Goal: Task Accomplishment & Management: Complete application form

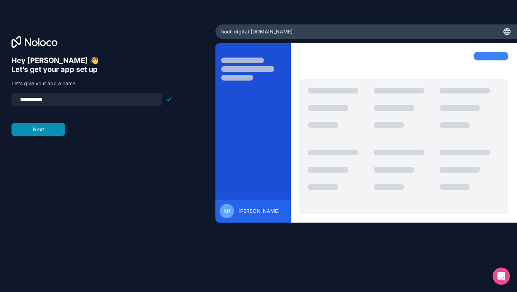
click at [53, 134] on button "Next" at bounding box center [38, 129] width 54 height 13
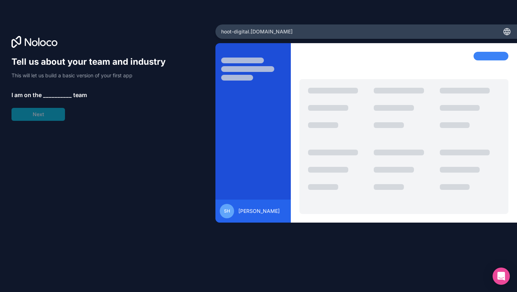
click at [55, 95] on span "__________" at bounding box center [57, 95] width 29 height 9
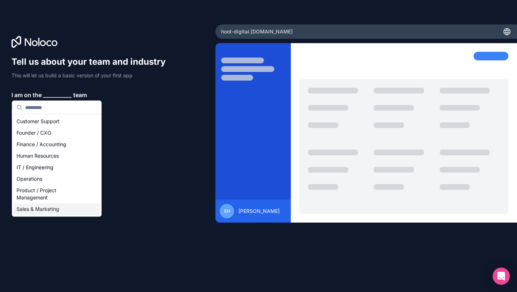
click at [57, 209] on div "Sales & Marketing" at bounding box center [57, 208] width 86 height 11
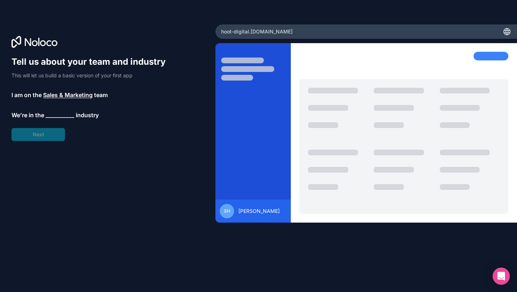
click at [57, 116] on span "__________" at bounding box center [60, 115] width 29 height 9
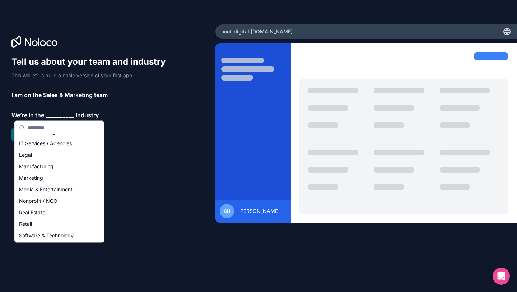
scroll to position [77, 0]
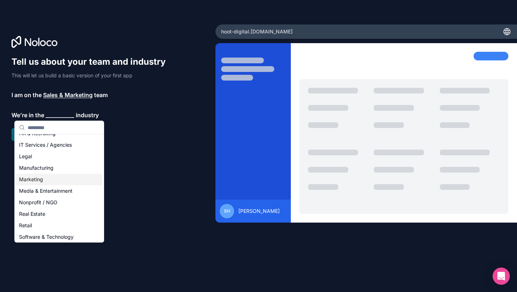
click at [55, 180] on div "Marketing" at bounding box center [59, 179] width 86 height 11
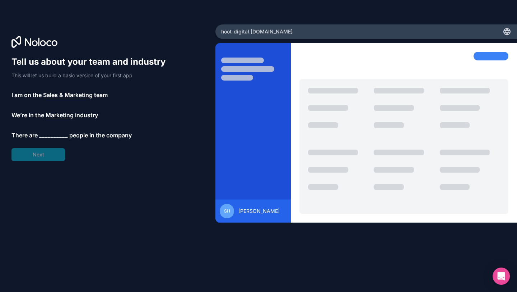
click at [54, 135] on span "__________" at bounding box center [53, 135] width 29 height 9
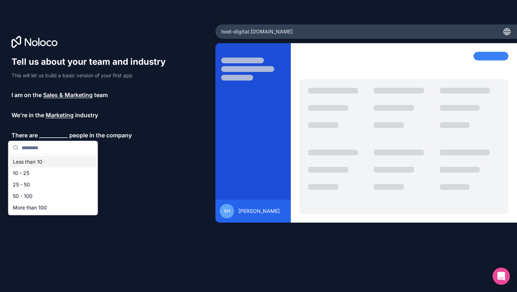
click at [52, 161] on div "Less than 10" at bounding box center [53, 161] width 86 height 11
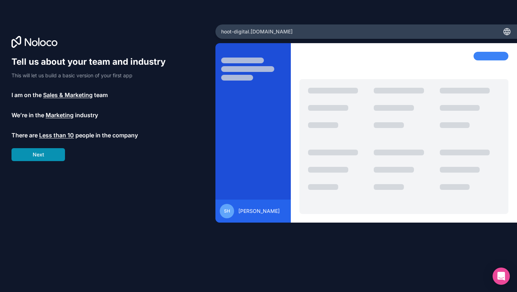
click at [48, 157] on button "Next" at bounding box center [38, 154] width 54 height 13
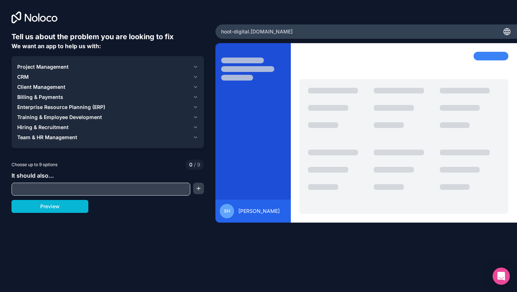
click at [116, 108] on div "Enterprise Resource Planning (ERP)" at bounding box center [103, 106] width 173 height 7
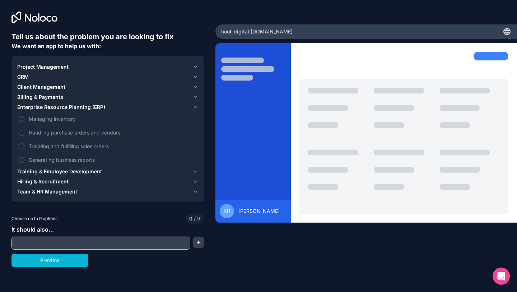
click at [116, 108] on div "Enterprise Resource Planning (ERP)" at bounding box center [103, 106] width 173 height 7
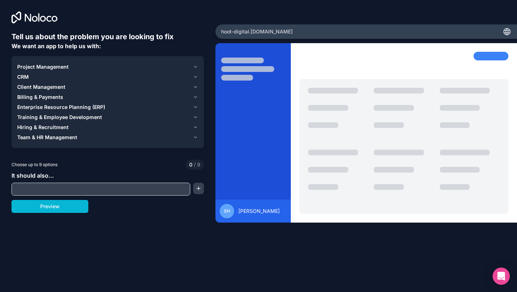
click at [73, 68] on div "Project Management" at bounding box center [103, 66] width 173 height 7
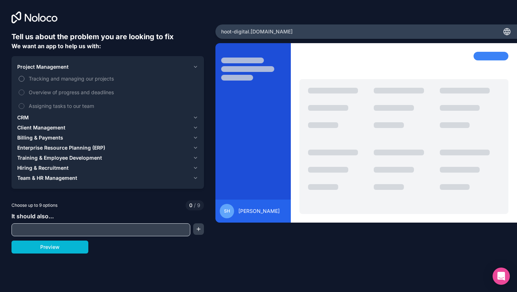
click at [71, 79] on span "Tracking and managing our projects" at bounding box center [113, 79] width 168 height 8
click at [24, 79] on button "Tracking and managing our projects" at bounding box center [22, 79] width 6 height 6
click at [70, 90] on span "Overview of progress and deadlines" at bounding box center [113, 92] width 168 height 8
click at [24, 90] on button "Overview of progress and deadlines" at bounding box center [22, 92] width 6 height 6
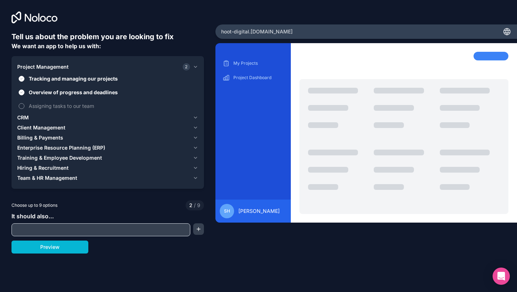
click at [68, 104] on span "Assigning tasks to our team" at bounding box center [113, 106] width 168 height 8
click at [24, 104] on button "Assigning tasks to our team" at bounding box center [22, 106] width 6 height 6
click at [64, 114] on button "CRM" at bounding box center [107, 117] width 181 height 10
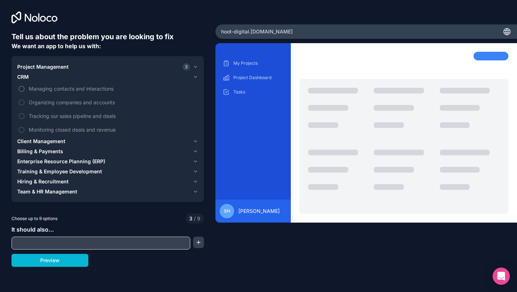
click at [74, 91] on span "Managing contacts and interactions" at bounding box center [113, 89] width 168 height 8
click at [24, 91] on button "Managing contacts and interactions" at bounding box center [22, 89] width 6 height 6
click at [70, 100] on span "Organizing companies and accounts" at bounding box center [113, 102] width 168 height 8
click at [24, 100] on button "Organizing companies and accounts" at bounding box center [22, 103] width 6 height 6
click at [115, 118] on span "Tracking our sales pipeline and deals" at bounding box center [113, 116] width 168 height 8
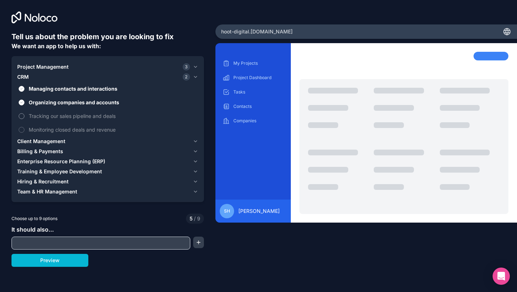
click at [24, 118] on button "Tracking our sales pipeline and deals" at bounding box center [22, 116] width 6 height 6
click at [111, 129] on span "Monitoring closed deals and revenue" at bounding box center [113, 130] width 168 height 8
click at [24, 129] on button "Monitoring closed deals and revenue" at bounding box center [22, 130] width 6 height 6
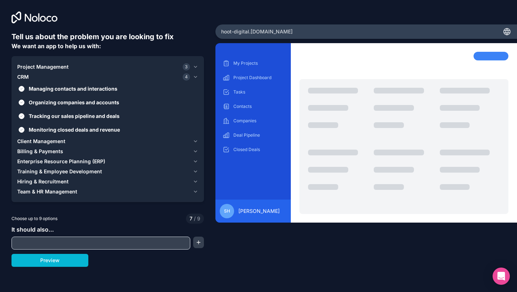
click at [89, 139] on div "Client Management" at bounding box center [103, 141] width 173 height 7
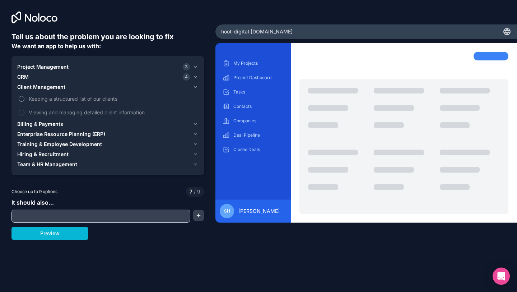
click at [85, 101] on span "Keeping a structured list of our clients" at bounding box center [113, 99] width 168 height 8
click at [24, 101] on button "Keeping a structured list of our clients" at bounding box center [22, 99] width 6 height 6
click at [93, 112] on span "Viewing and managing detailed client information" at bounding box center [113, 113] width 168 height 8
click at [24, 112] on button "Viewing and managing detailed client information" at bounding box center [22, 113] width 6 height 6
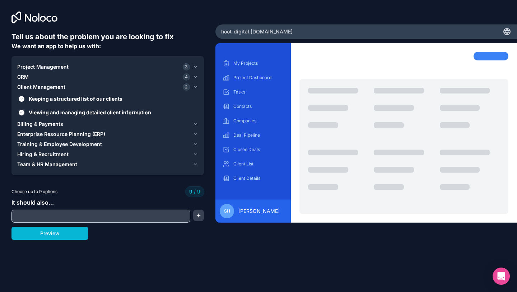
click at [59, 122] on span "Billing & Payments" at bounding box center [40, 123] width 46 height 7
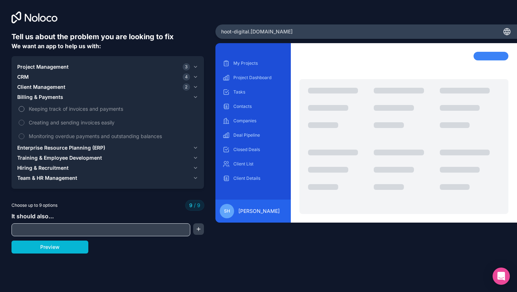
click at [82, 110] on span "Keeping track of invoices and payments" at bounding box center [113, 109] width 168 height 8
click at [29, 108] on span "Keeping track of invoices and payments" at bounding box center [113, 109] width 168 height 8
click at [63, 110] on span "Keeping track of invoices and payments" at bounding box center [113, 109] width 168 height 8
click at [45, 98] on span "Billing & Payments" at bounding box center [40, 96] width 46 height 7
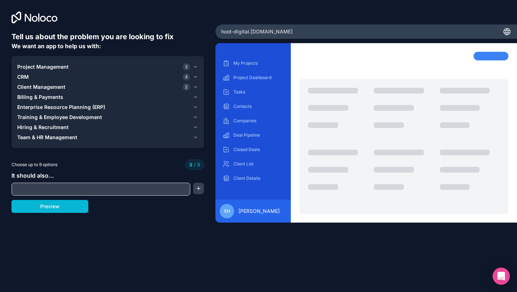
click at [78, 109] on span "Enterprise Resource Planning (ERP)" at bounding box center [61, 106] width 88 height 7
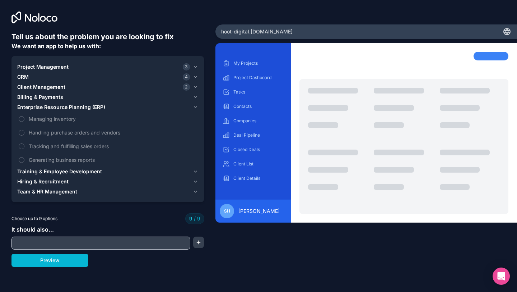
click at [78, 109] on span "Enterprise Resource Planning (ERP)" at bounding box center [61, 106] width 88 height 7
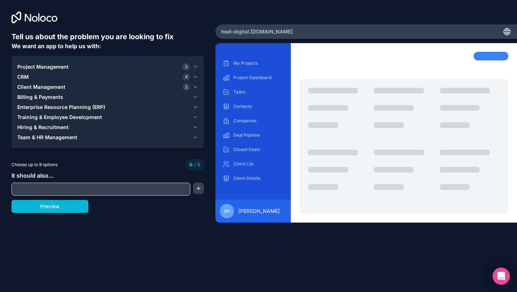
click at [68, 190] on input "text" at bounding box center [100, 189] width 175 height 10
click at [67, 210] on button "Preview" at bounding box center [49, 206] width 77 height 13
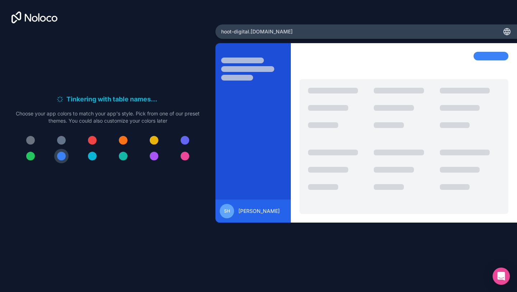
click at [125, 158] on div at bounding box center [123, 156] width 9 height 9
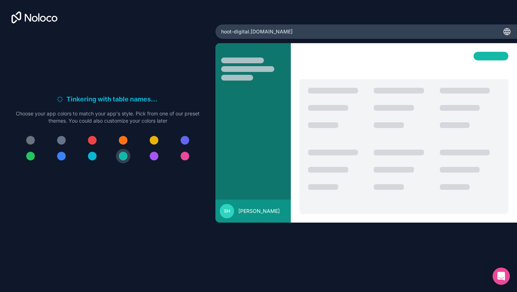
click at [93, 157] on div at bounding box center [92, 156] width 9 height 9
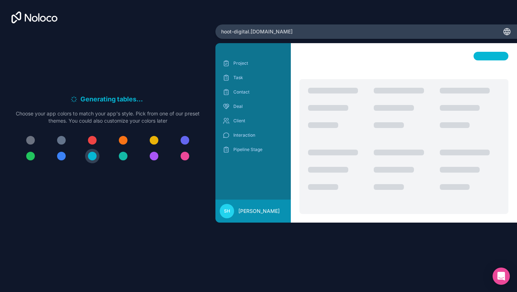
click at [96, 141] on div at bounding box center [92, 140] width 9 height 9
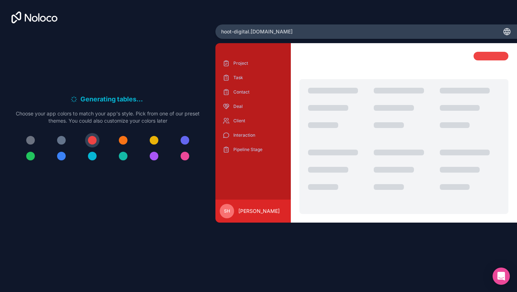
click at [188, 157] on div at bounding box center [185, 156] width 9 height 9
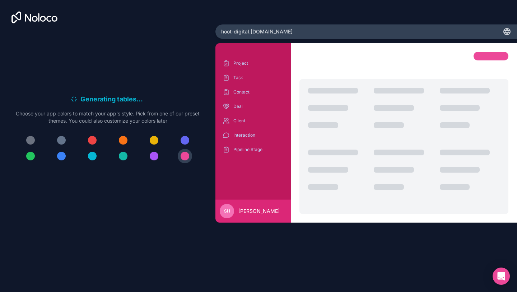
click at [31, 142] on div at bounding box center [30, 140] width 9 height 9
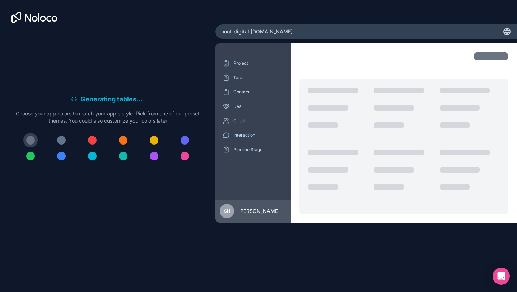
click at [31, 155] on div at bounding box center [30, 156] width 9 height 9
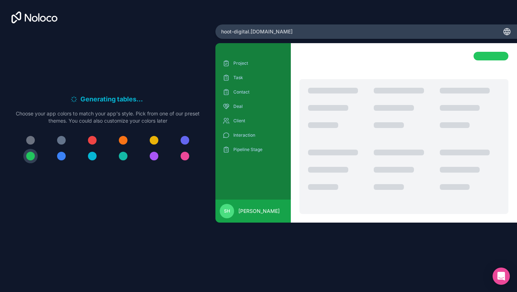
click at [63, 156] on div at bounding box center [61, 156] width 9 height 9
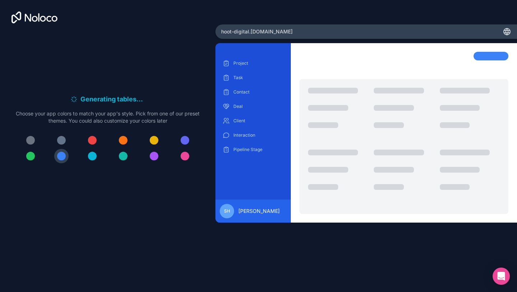
click at [90, 156] on div at bounding box center [92, 156] width 9 height 9
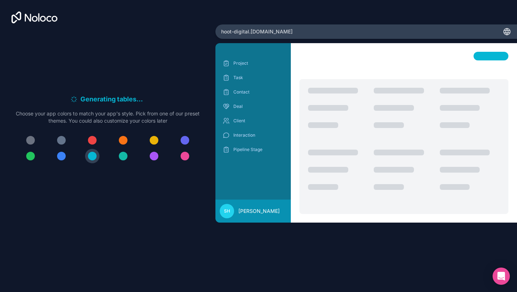
click at [92, 140] on div at bounding box center [92, 140] width 9 height 9
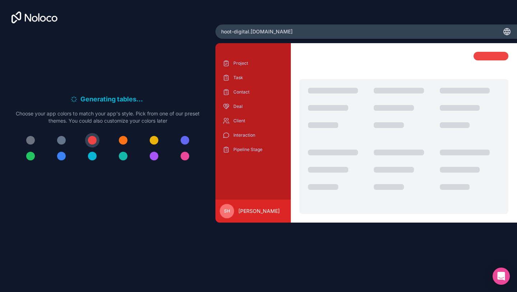
click at [121, 137] on div at bounding box center [123, 140] width 9 height 9
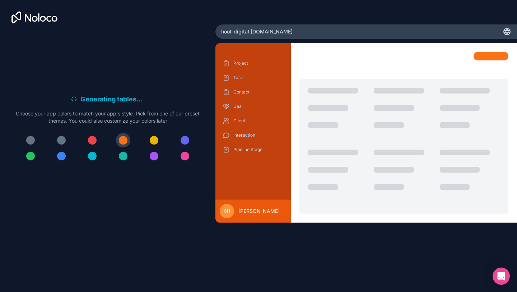
click at [121, 161] on button at bounding box center [123, 156] width 14 height 14
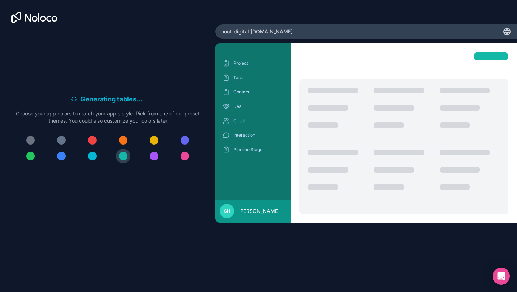
click at [151, 157] on div at bounding box center [154, 156] width 9 height 9
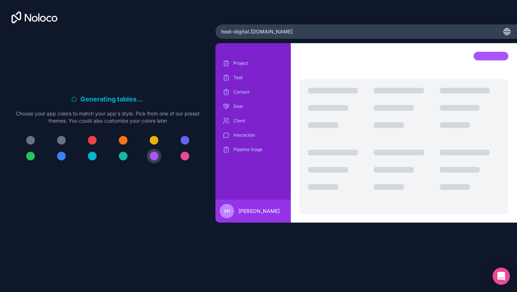
click at [151, 142] on div at bounding box center [154, 140] width 9 height 9
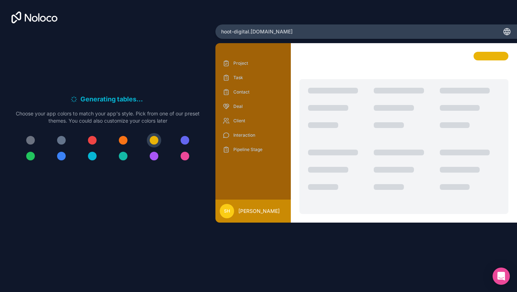
click at [185, 142] on div at bounding box center [185, 140] width 9 height 9
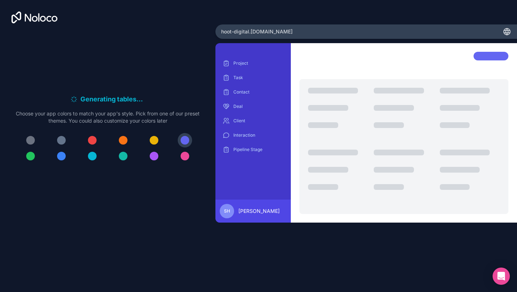
click at [185, 156] on div at bounding box center [185, 156] width 9 height 9
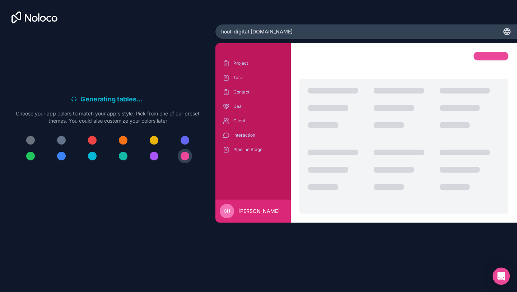
click at [120, 138] on div at bounding box center [123, 140] width 9 height 9
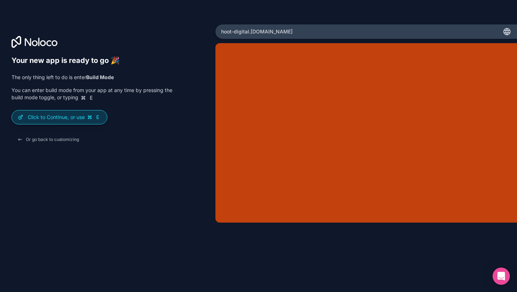
click at [59, 116] on p "Click to Continue, or use E" at bounding box center [65, 117] width 74 height 7
